Goal: Check status: Check status

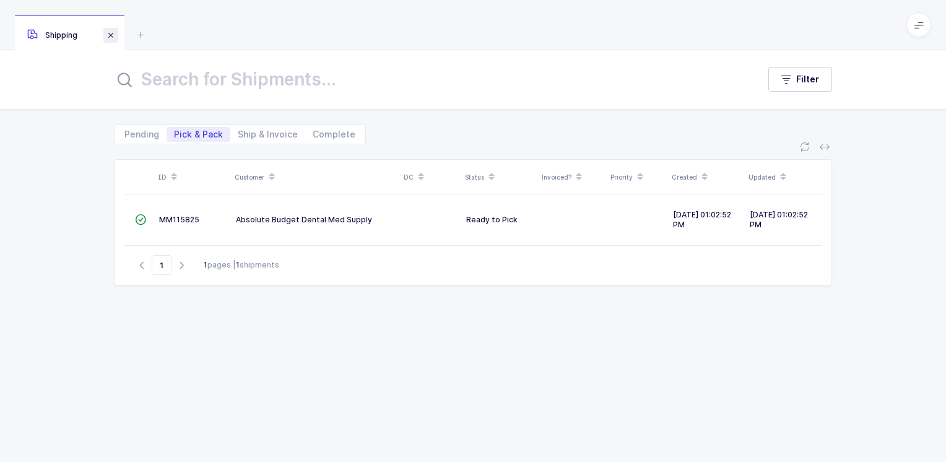
click at [114, 35] on span at bounding box center [110, 35] width 15 height 15
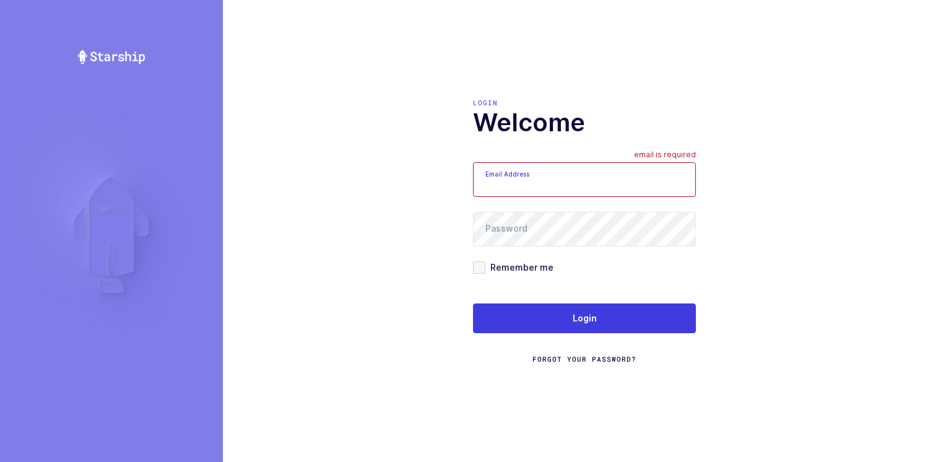
type input "[PERSON_NAME][EMAIL_ADDRESS][DOMAIN_NAME]"
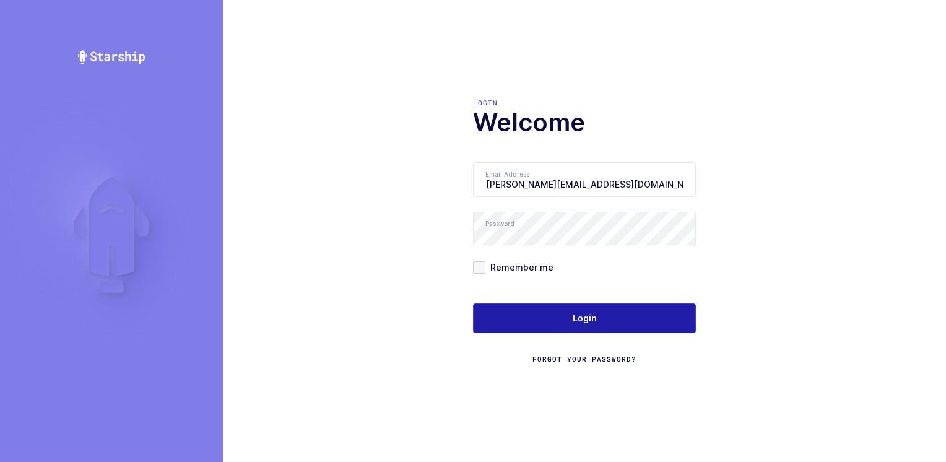
click at [555, 313] on button "Login" at bounding box center [584, 318] width 223 height 30
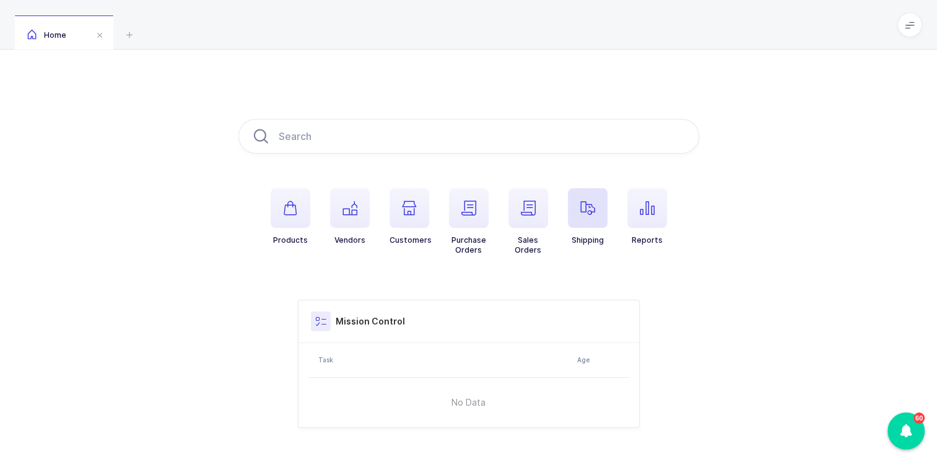
click at [591, 220] on span "button" at bounding box center [588, 208] width 40 height 40
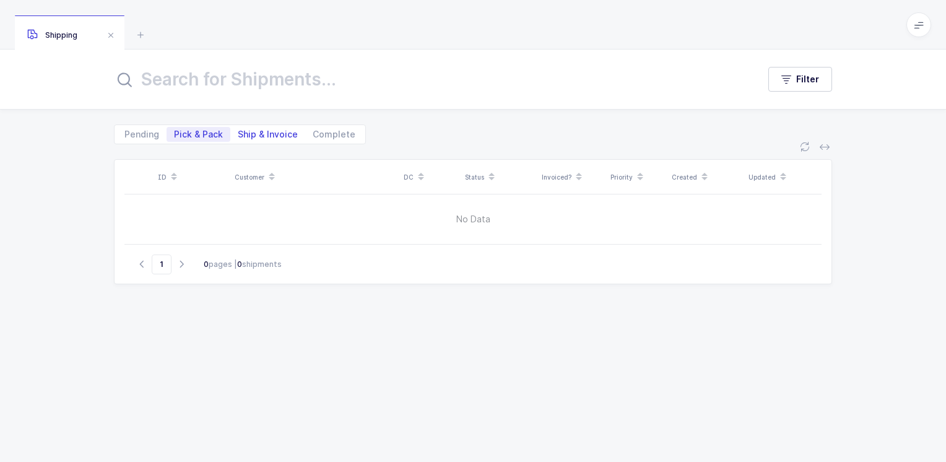
click at [269, 132] on span "Ship & Invoice" at bounding box center [268, 134] width 60 height 9
click at [238, 132] on input "Ship & Invoice" at bounding box center [234, 131] width 8 height 8
radio input "true"
radio input "false"
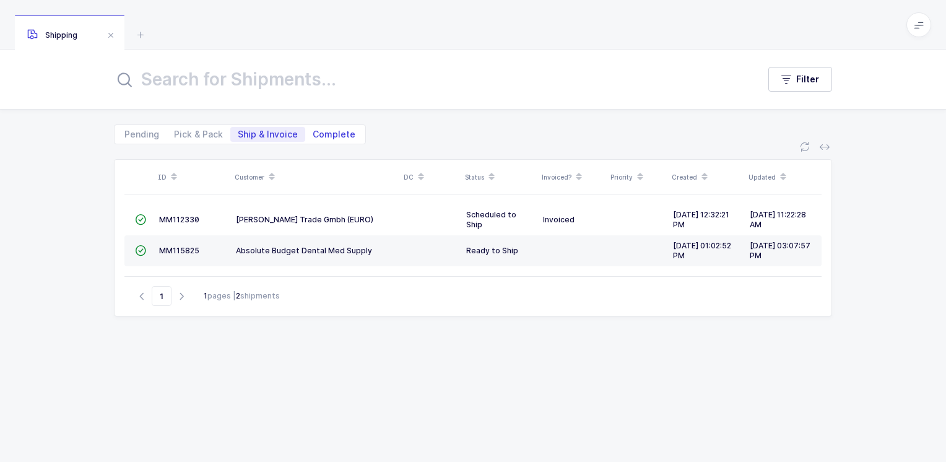
click at [335, 132] on span "Complete" at bounding box center [334, 134] width 43 height 9
click at [313, 132] on input "Complete" at bounding box center [309, 131] width 8 height 8
radio input "true"
radio input "false"
